Goal: Transaction & Acquisition: Purchase product/service

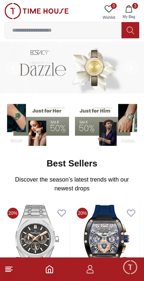
click at [129, 10] on icon "button" at bounding box center [128, 8] width 7 height 7
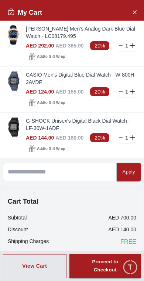
click at [121, 91] on icon at bounding box center [121, 92] width 6 height 6
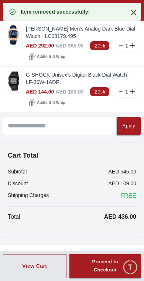
click at [119, 93] on icon at bounding box center [121, 92] width 6 height 6
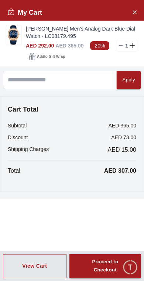
click at [119, 39] on link "[PERSON_NAME] Men's Analog Dark Blue Dial Watch - LC08179.495" at bounding box center [82, 32] width 112 height 15
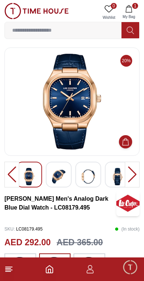
click at [135, 12] on button "1 My Bag" at bounding box center [128, 12] width 21 height 19
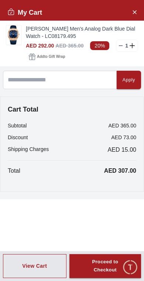
click at [122, 45] on icon at bounding box center [121, 46] width 6 height 6
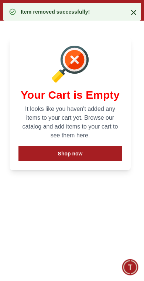
click at [137, 15] on icon at bounding box center [133, 12] width 9 height 9
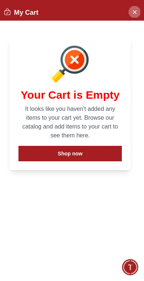
click at [133, 10] on icon "Close Account" at bounding box center [134, 11] width 6 height 9
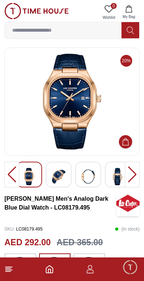
click at [45, 268] on icon "Home" at bounding box center [49, 269] width 9 height 9
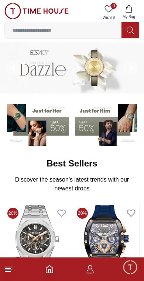
click at [13, 9] on img at bounding box center [36, 11] width 64 height 16
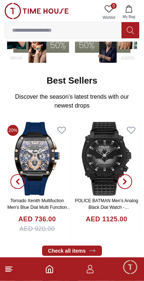
click at [10, 265] on icon at bounding box center [8, 269] width 9 height 9
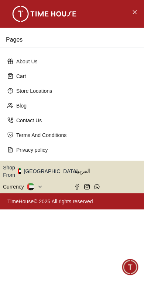
scroll to position [83, 0]
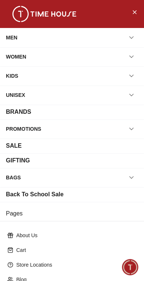
click at [8, 112] on div "BRANDS" at bounding box center [18, 112] width 25 height 9
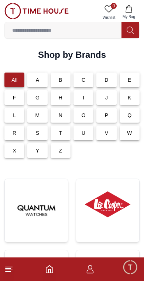
click at [4, 262] on footer at bounding box center [72, 270] width 144 height 24
click at [10, 265] on icon at bounding box center [8, 269] width 9 height 9
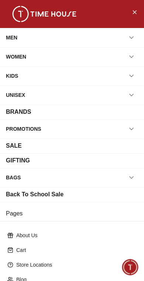
click at [15, 128] on div "PROMOTIONS" at bounding box center [23, 128] width 35 height 13
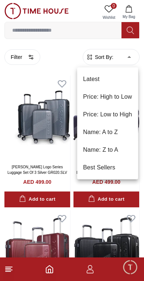
click at [95, 96] on li "Price: High to Low" at bounding box center [107, 97] width 61 height 18
type input "*"
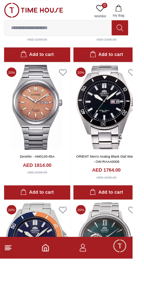
scroll to position [3427, 0]
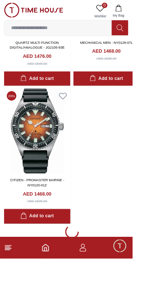
scroll to position [7307, 0]
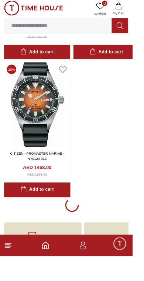
scroll to position [7306, 0]
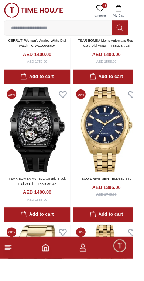
scroll to position [8630, 0]
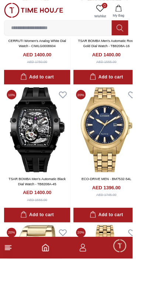
click at [115, 226] on button "Add to cart" at bounding box center [116, 234] width 72 height 16
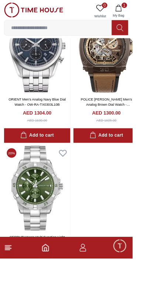
scroll to position [10215, 0]
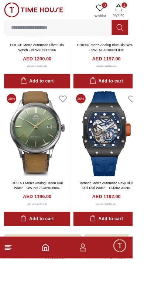
scroll to position [11614, 0]
